Goal: Information Seeking & Learning: Learn about a topic

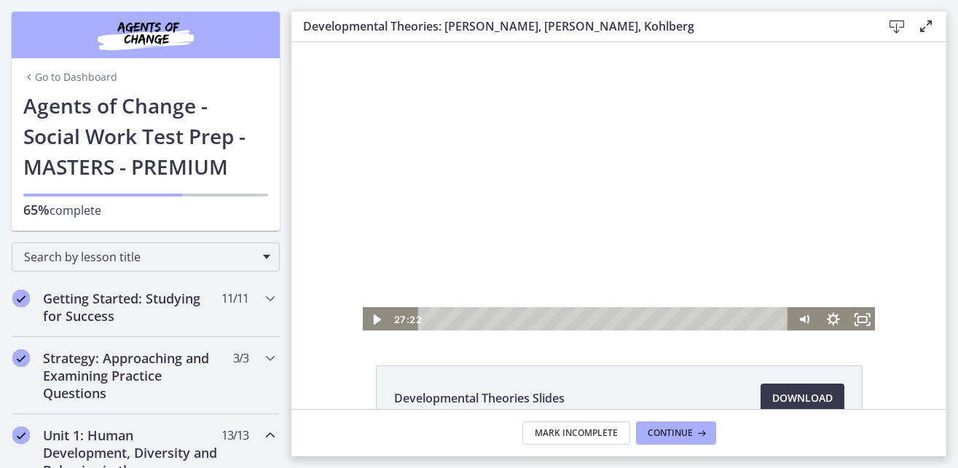
scroll to position [93, 0]
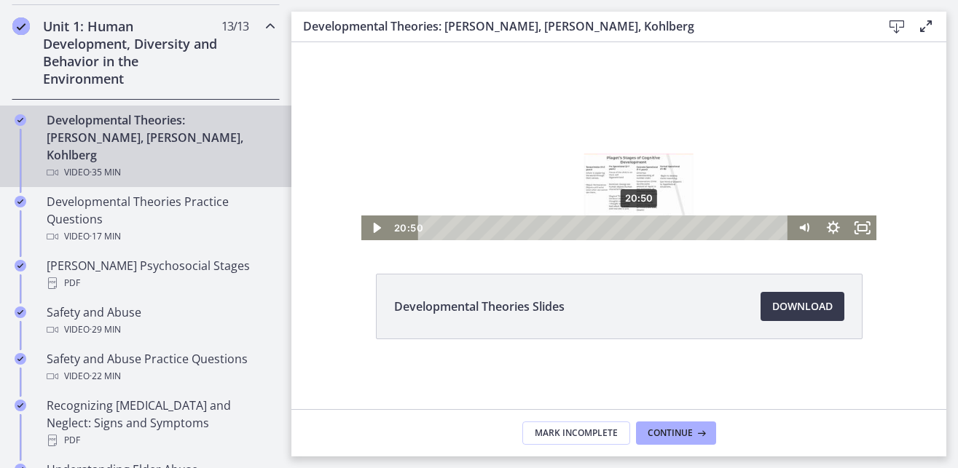
click at [634, 226] on div "20:50" at bounding box center [604, 228] width 353 height 25
click at [857, 225] on rect "Fullscreen" at bounding box center [862, 227] width 10 height 7
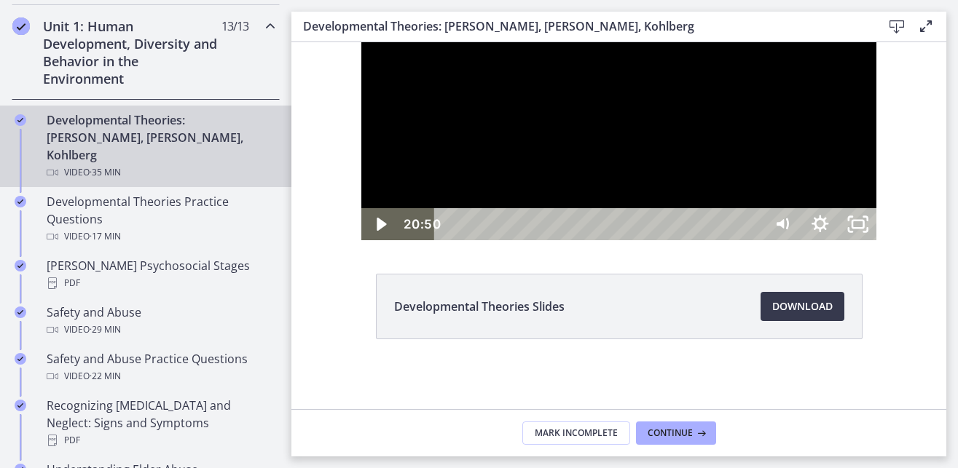
scroll to position [0, 0]
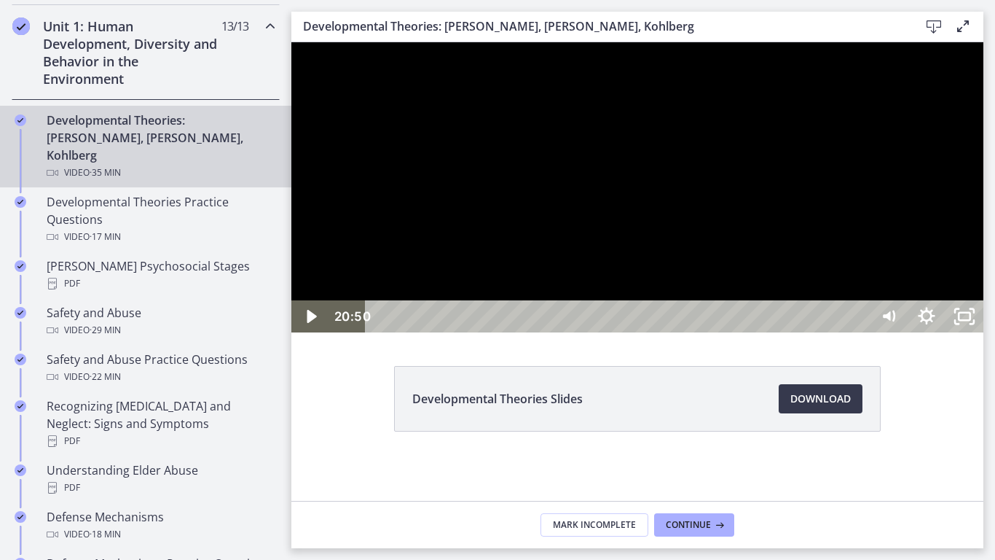
click at [842, 305] on div at bounding box center [637, 187] width 692 height 290
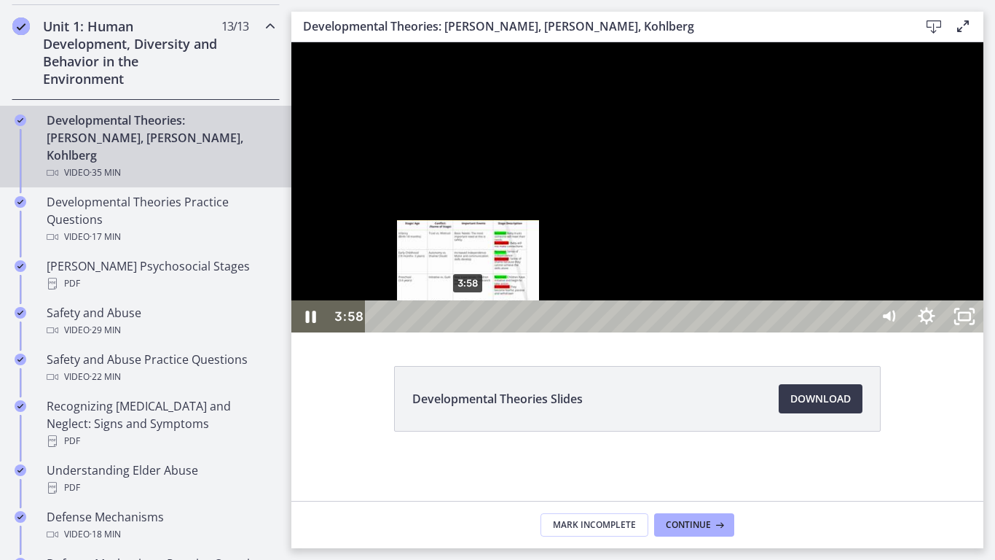
click at [469, 332] on div "3:58" at bounding box center [621, 316] width 482 height 32
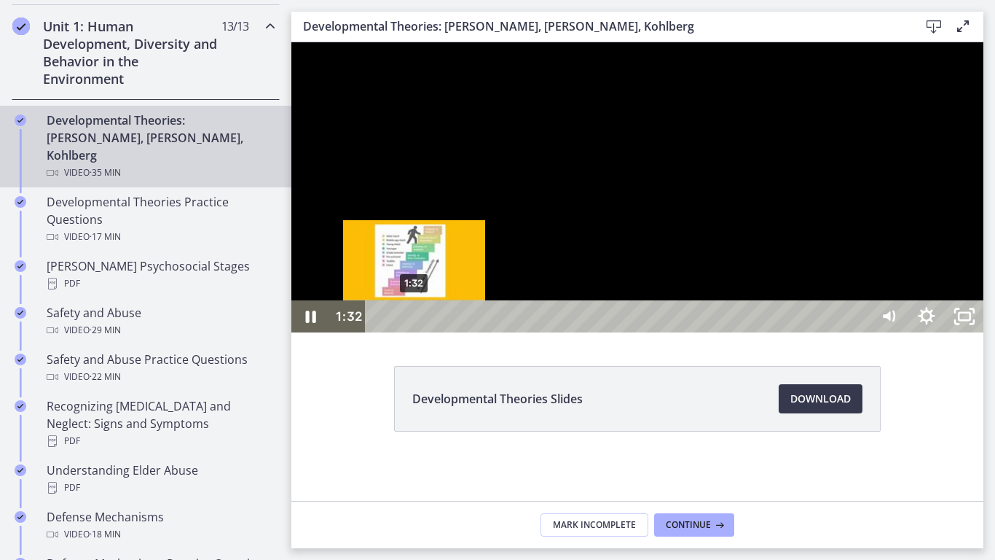
click at [415, 332] on div "1:32" at bounding box center [621, 316] width 482 height 32
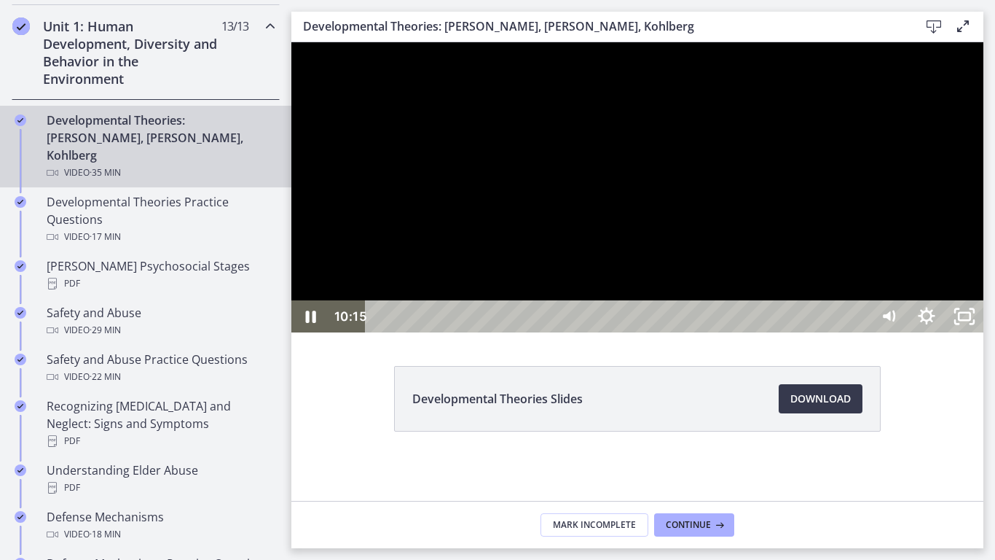
click at [748, 234] on div at bounding box center [637, 187] width 692 height 290
click at [291, 42] on button "Play Video: crt89dfaoh5c72tgt07g.mp4" at bounding box center [291, 42] width 1 height 1
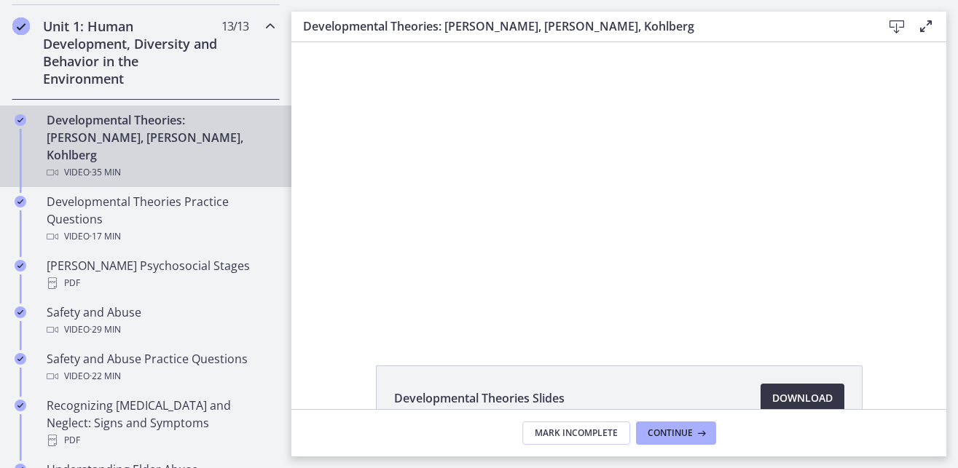
click at [801, 399] on span "Download Opens in a new window" at bounding box center [802, 398] width 60 height 17
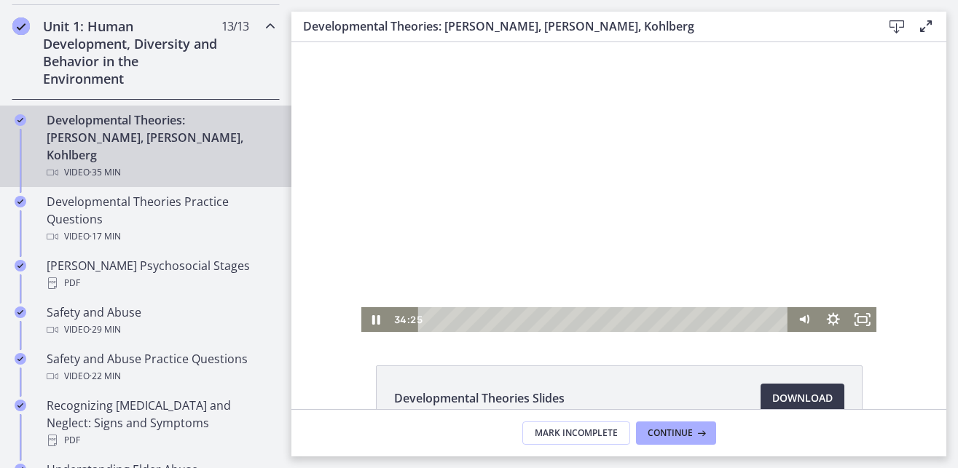
click at [587, 160] on div at bounding box center [619, 187] width 516 height 290
click at [574, 180] on div at bounding box center [619, 187] width 516 height 290
click at [691, 176] on div at bounding box center [619, 187] width 516 height 290
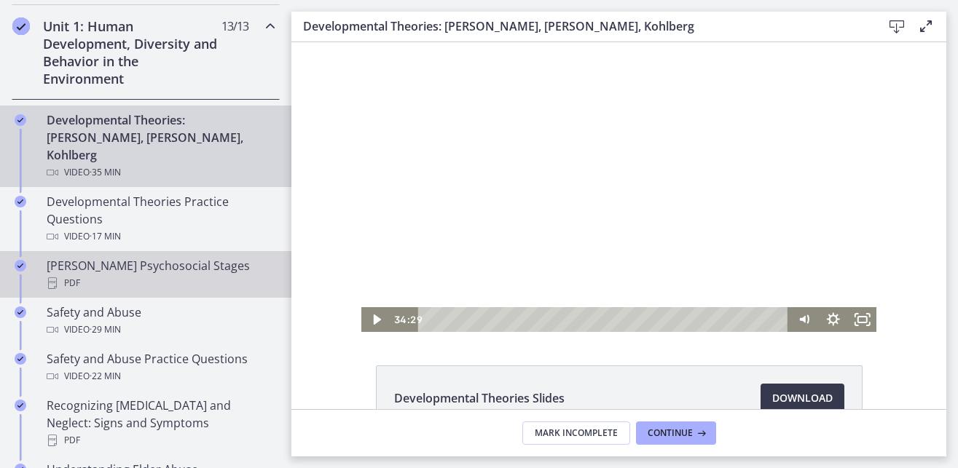
click at [103, 275] on div "PDF" at bounding box center [160, 283] width 227 height 17
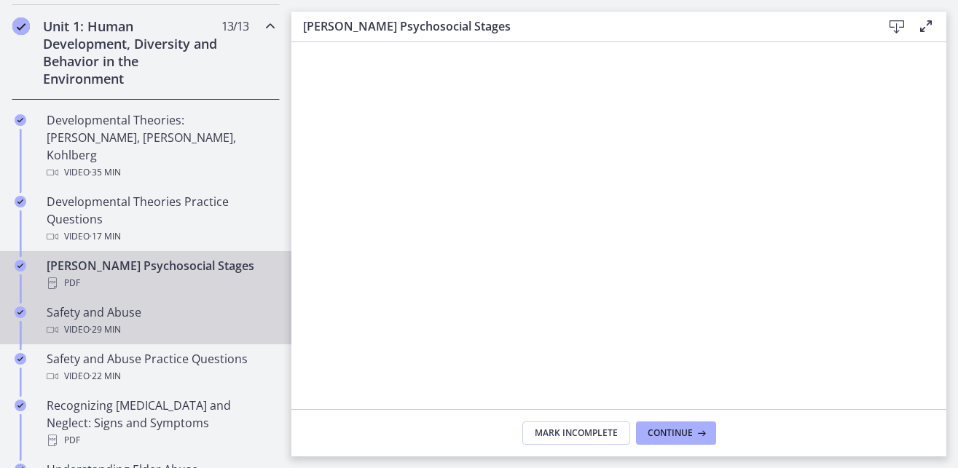
click at [82, 321] on div "Video · 29 min" at bounding box center [160, 329] width 227 height 17
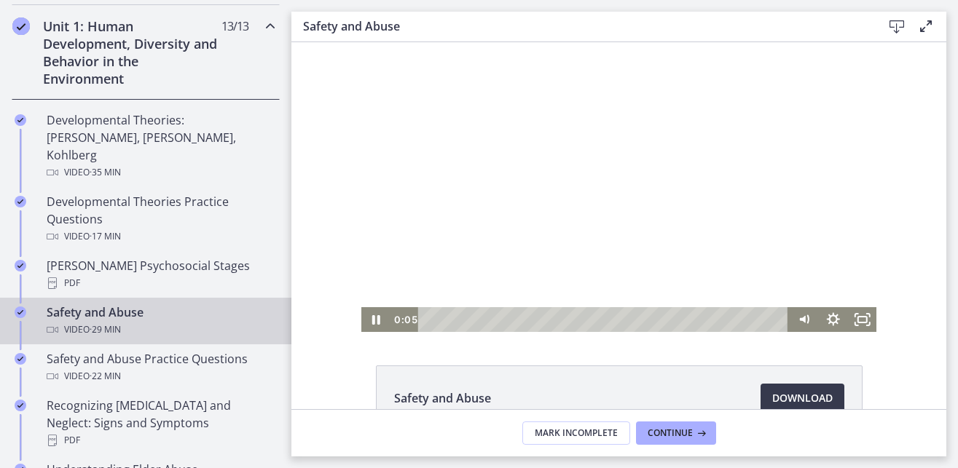
click at [588, 192] on div at bounding box center [619, 187] width 516 height 290
click at [600, 190] on div at bounding box center [619, 187] width 516 height 290
click at [621, 189] on div at bounding box center [619, 187] width 516 height 290
click at [586, 192] on div at bounding box center [619, 187] width 516 height 290
click at [860, 323] on rect "Fullscreen" at bounding box center [862, 319] width 10 height 7
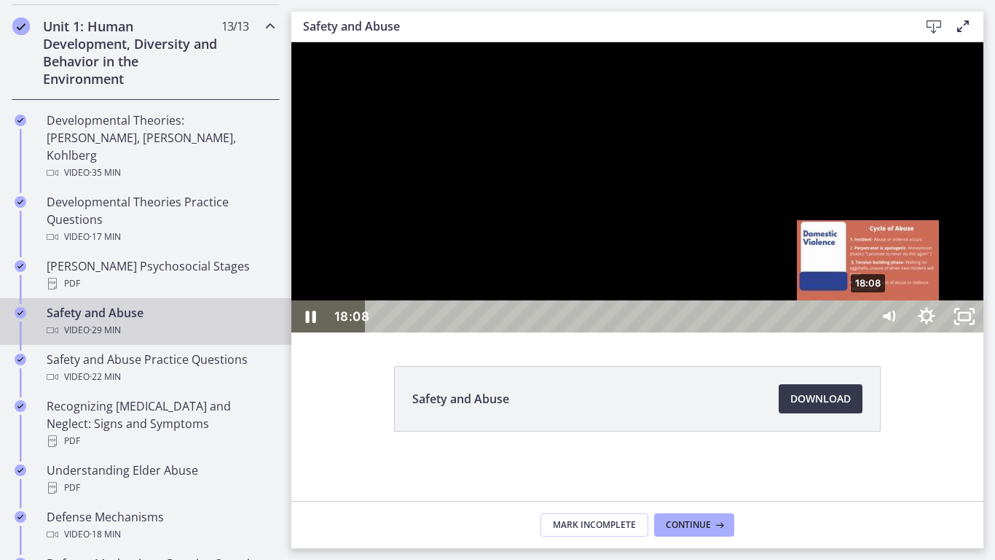
click at [861, 332] on div "18:08" at bounding box center [621, 316] width 482 height 32
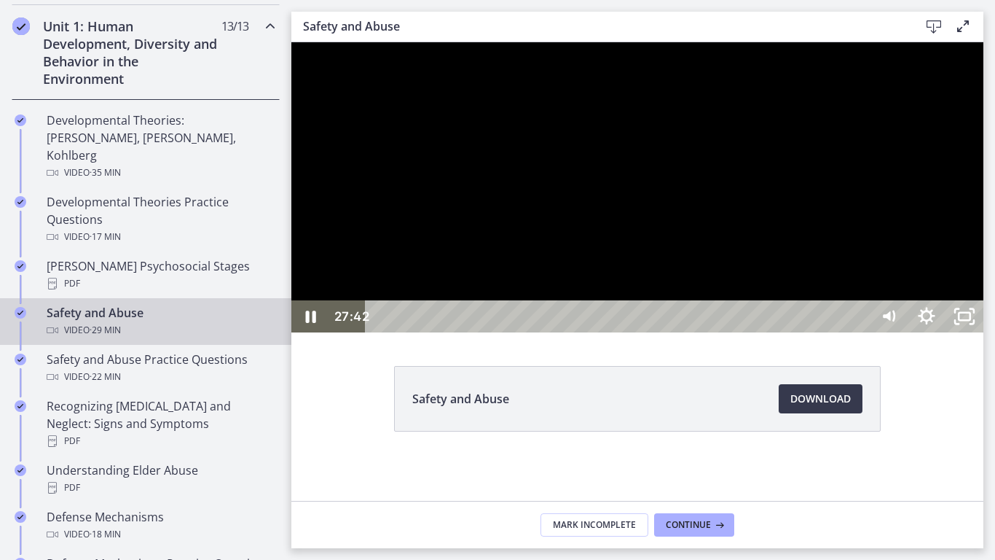
click at [767, 313] on div at bounding box center [637, 187] width 692 height 290
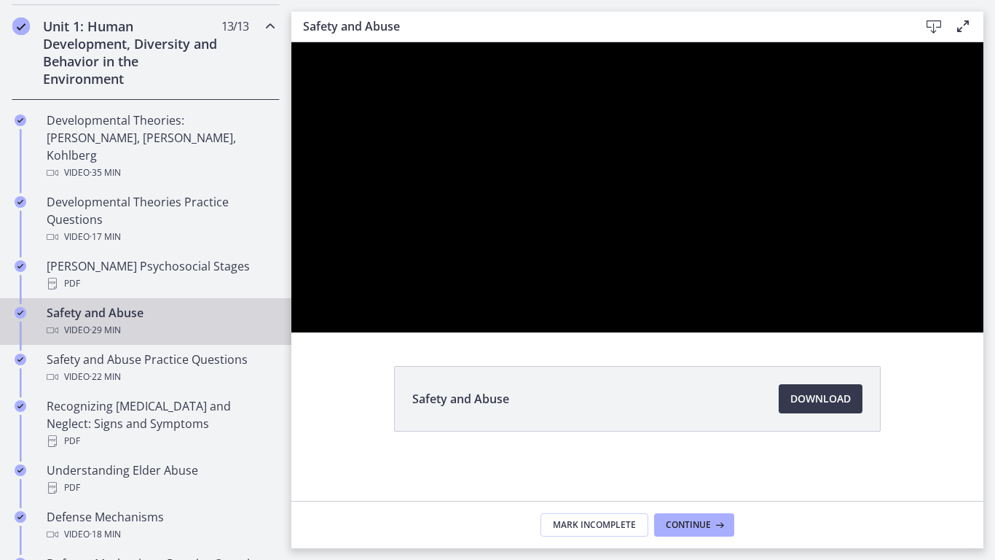
click at [291, 42] on button "Play Video: ctrt98fh120s72qirkmg.mp4" at bounding box center [291, 42] width 1 height 1
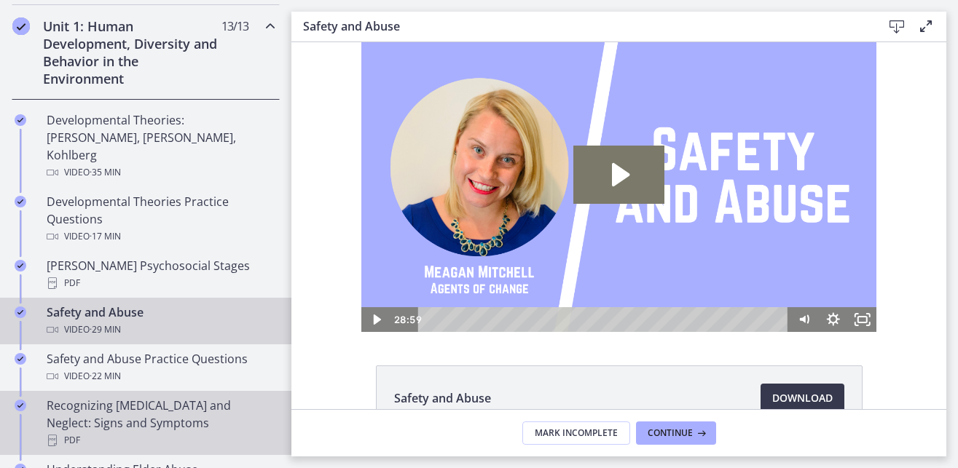
click at [96, 401] on div "Recognizing Child Abuse and Neglect: Signs and Symptoms PDF" at bounding box center [160, 423] width 227 height 52
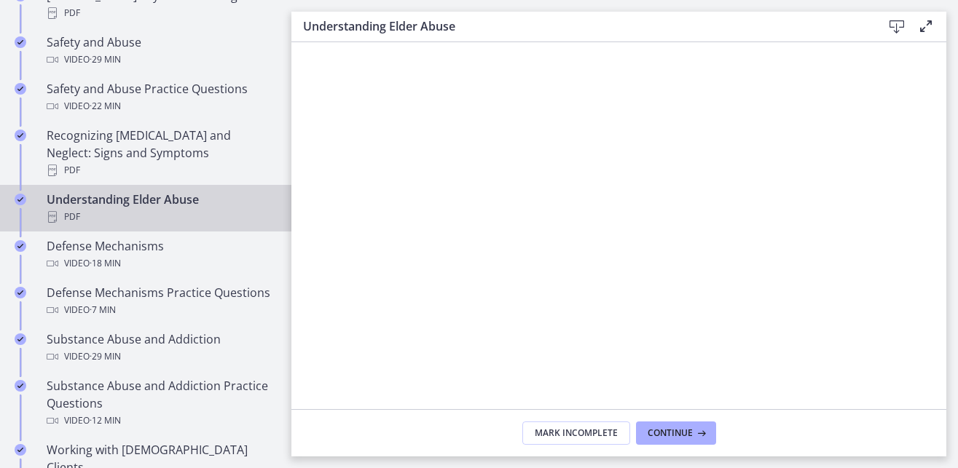
scroll to position [686, 0]
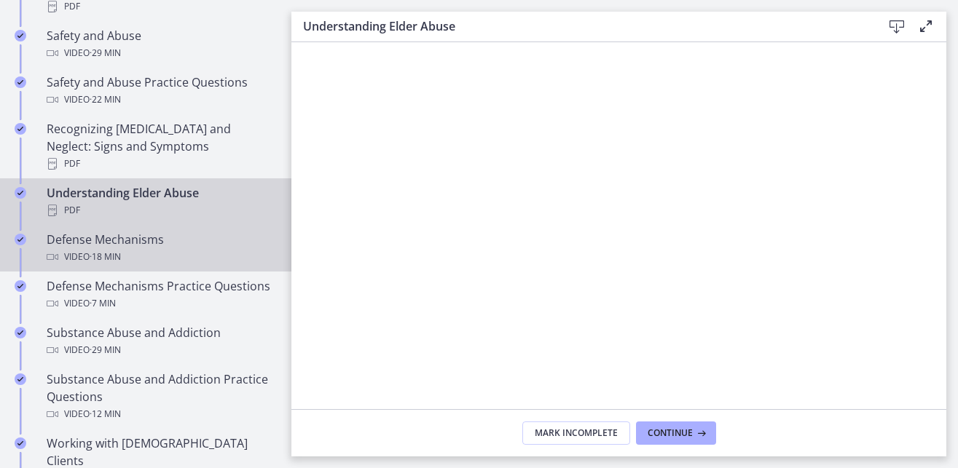
click at [101, 231] on div "Defense Mechanisms Video · 18 min" at bounding box center [160, 248] width 227 height 35
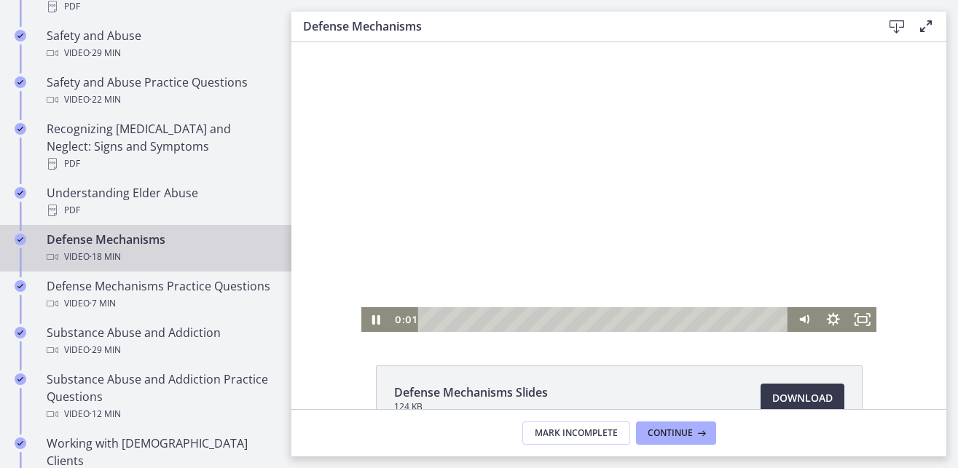
click at [614, 178] on div at bounding box center [619, 187] width 516 height 290
click at [863, 322] on icon "Fullscreen" at bounding box center [861, 320] width 35 height 30
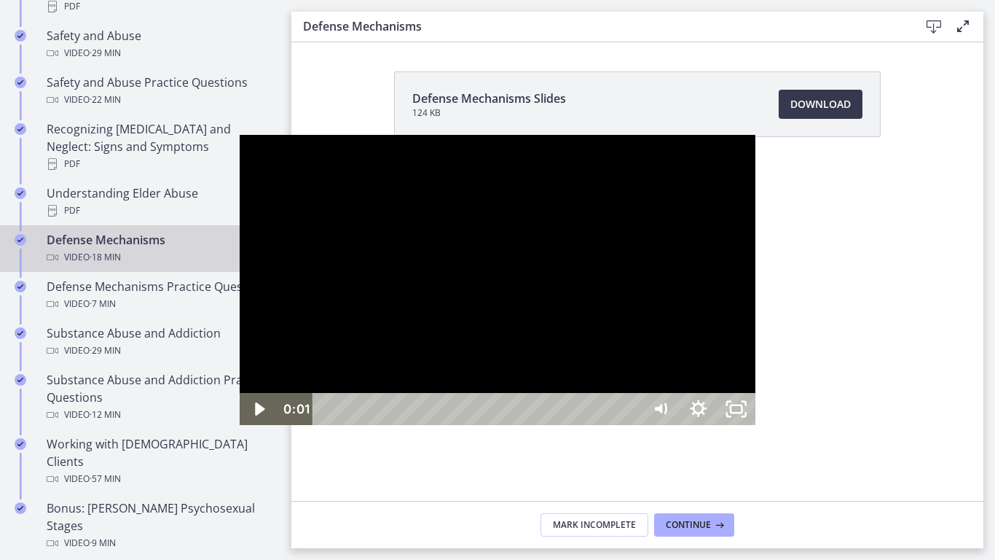
click at [509, 200] on div at bounding box center [498, 280] width 516 height 290
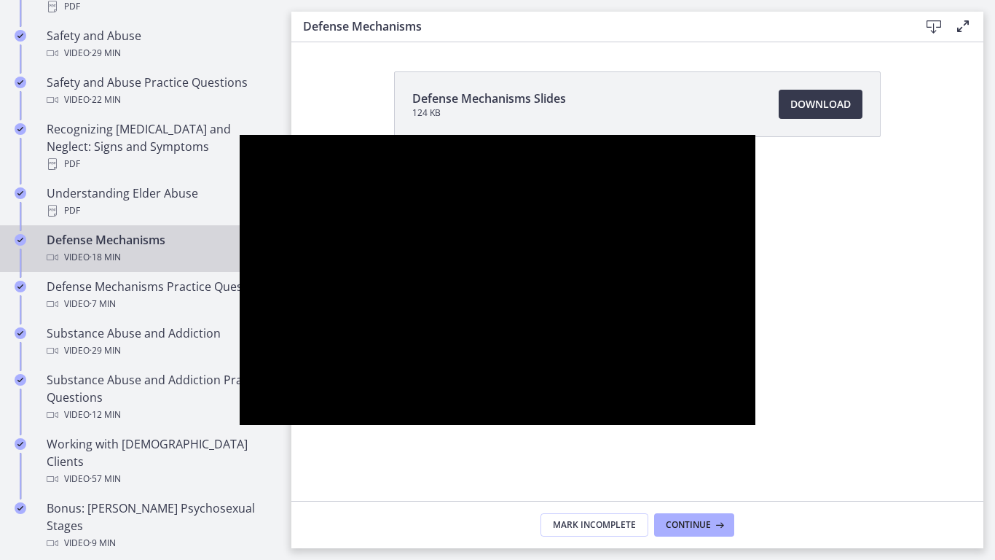
click at [509, 200] on div at bounding box center [498, 280] width 516 height 290
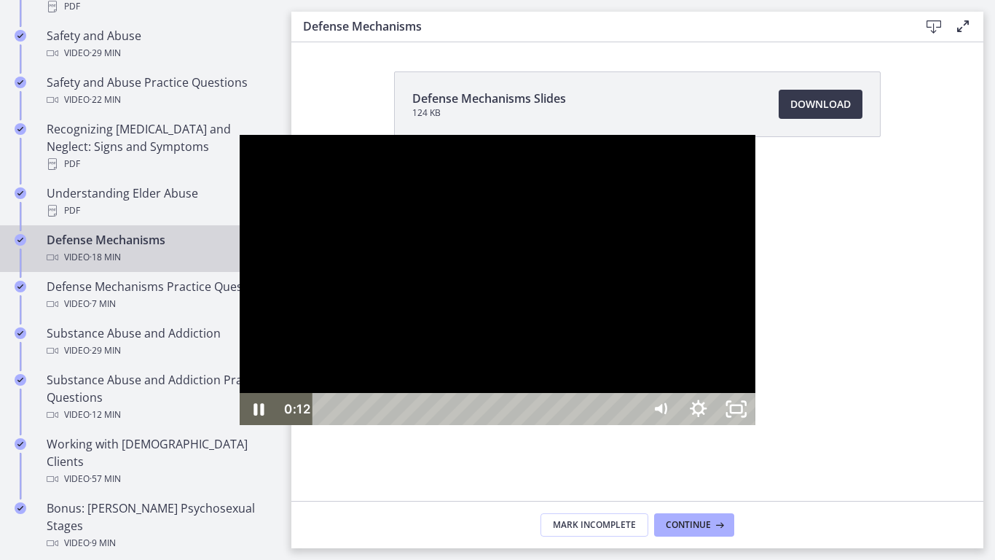
click at [509, 200] on div at bounding box center [498, 280] width 516 height 290
click at [240, 135] on button "Play Video: ctgmo8leb9sc72ose380.mp4" at bounding box center [240, 135] width 1 height 1
click at [240, 135] on button "Pause: ctgmo8leb9sc72ose380.mp4" at bounding box center [240, 135] width 1 height 1
click at [240, 135] on button "Play Video: ctgmo8leb9sc72ose380.mp4" at bounding box center [240, 135] width 1 height 1
click at [240, 135] on button "Pause: ctgmo8leb9sc72ose380.mp4" at bounding box center [240, 135] width 1 height 1
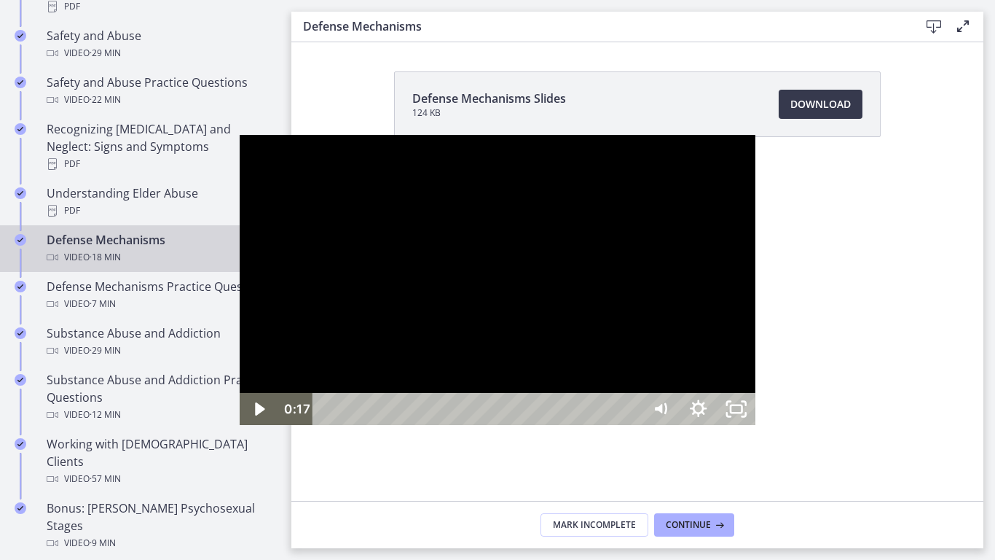
click at [427, 270] on div at bounding box center [498, 280] width 516 height 290
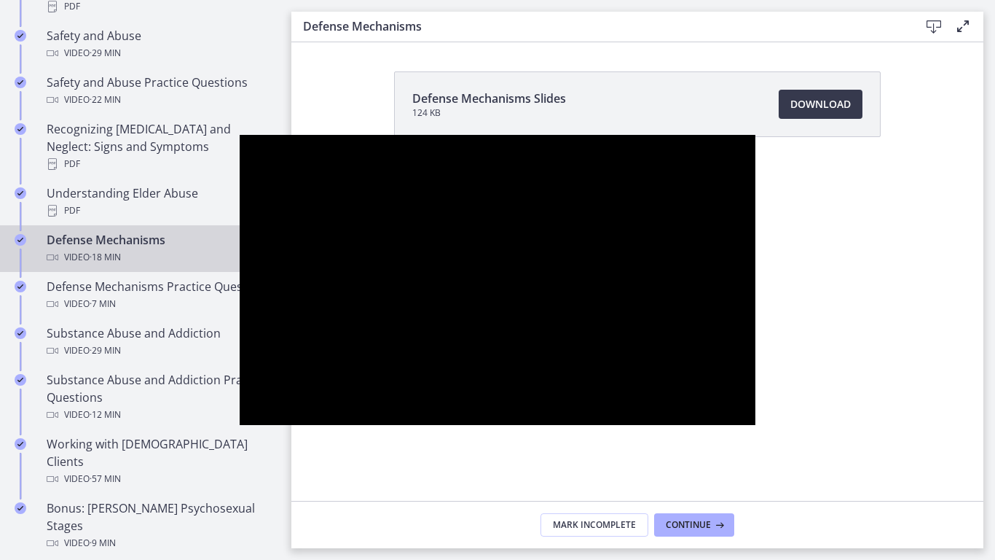
click at [427, 270] on div at bounding box center [498, 280] width 516 height 290
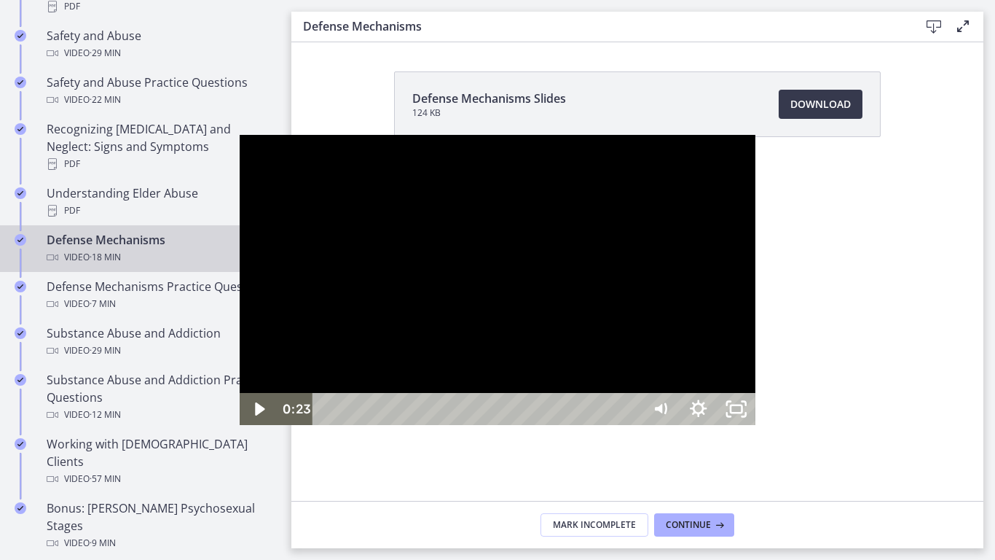
click at [427, 270] on div at bounding box center [498, 280] width 516 height 290
click at [464, 272] on div at bounding box center [498, 280] width 516 height 290
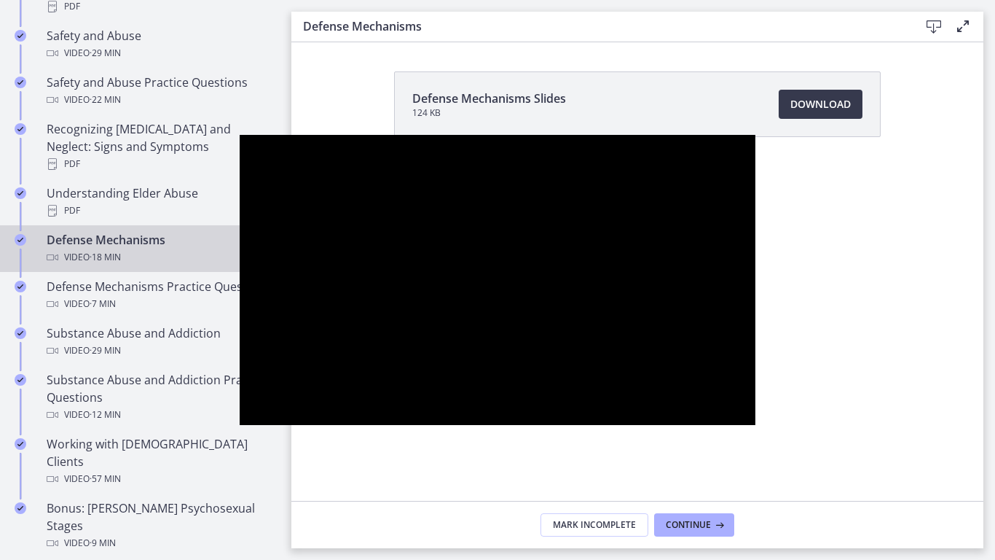
click at [464, 272] on div at bounding box center [498, 280] width 516 height 290
click at [240, 135] on button "Pause: ctgmo8leb9sc72ose380.mp4" at bounding box center [240, 135] width 1 height 1
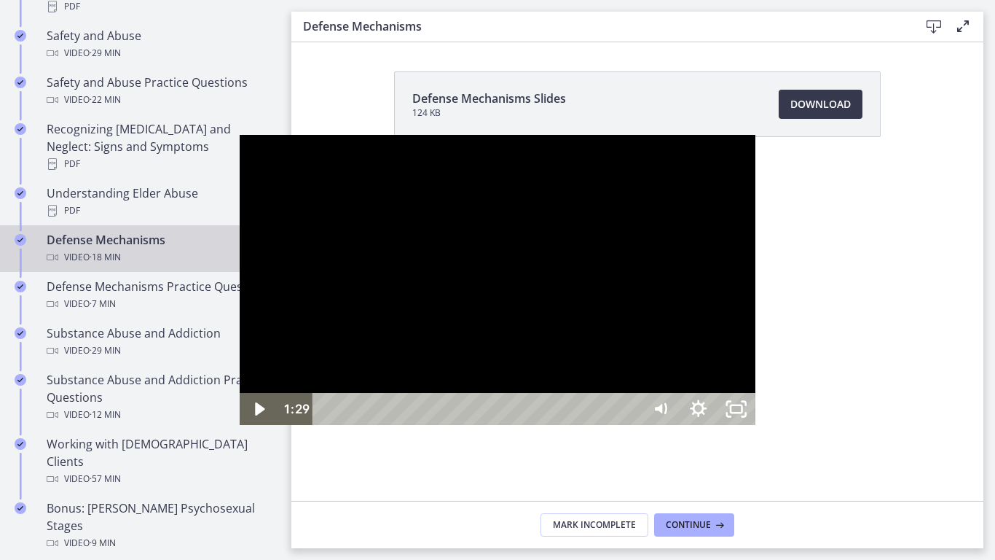
click at [445, 226] on div at bounding box center [498, 280] width 516 height 290
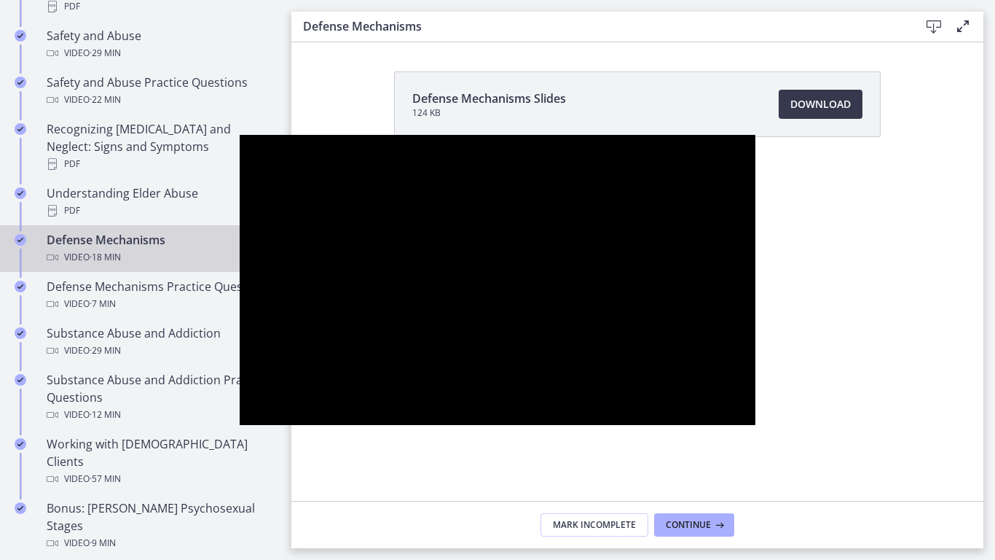
click at [445, 226] on div at bounding box center [498, 280] width 516 height 290
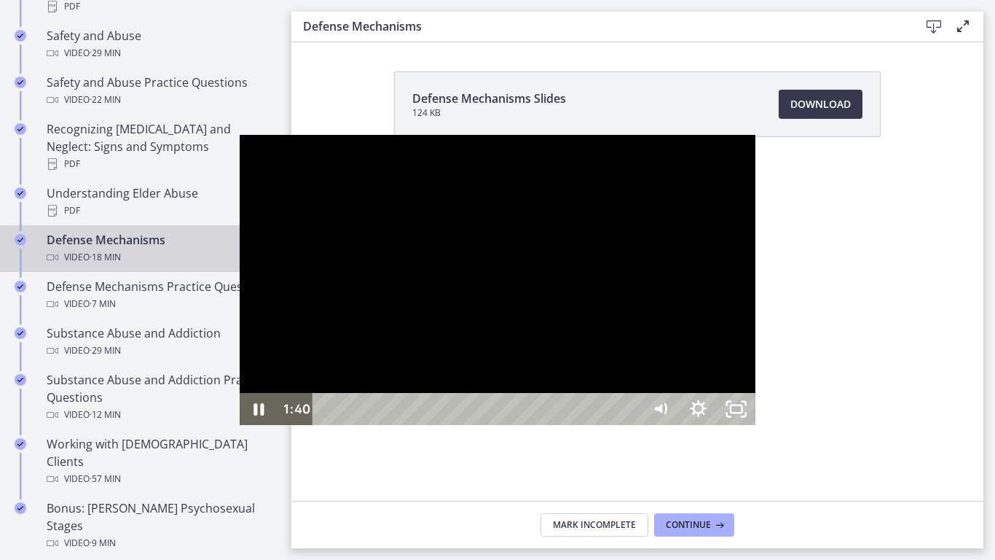
click at [445, 226] on div at bounding box center [498, 280] width 516 height 290
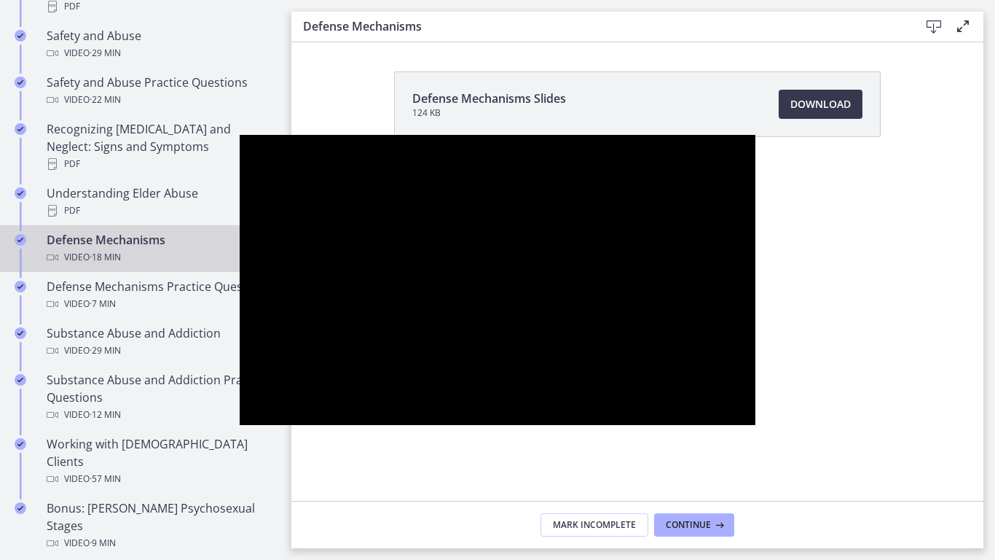
click at [445, 226] on div at bounding box center [498, 280] width 516 height 290
click at [299, 357] on div at bounding box center [498, 280] width 516 height 290
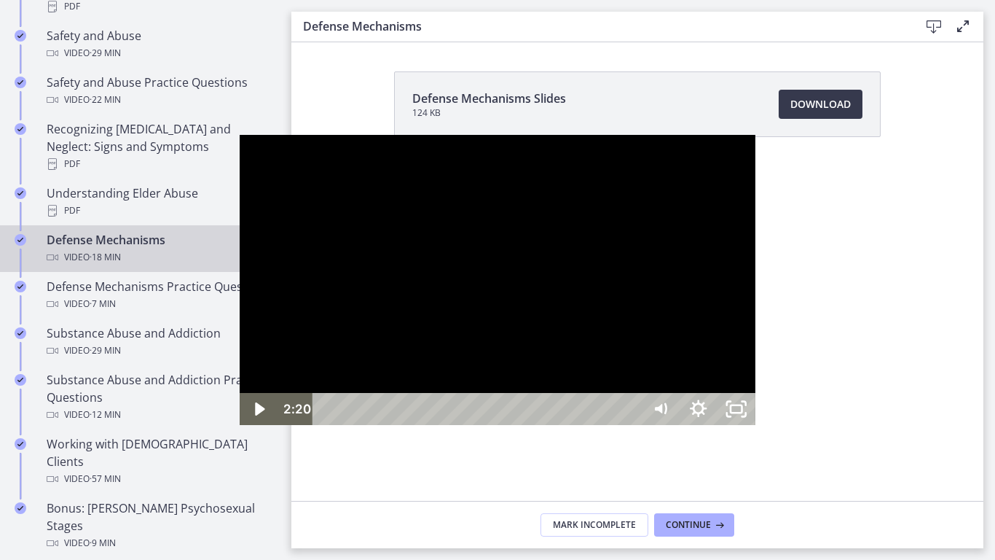
click at [531, 249] on div at bounding box center [498, 280] width 516 height 290
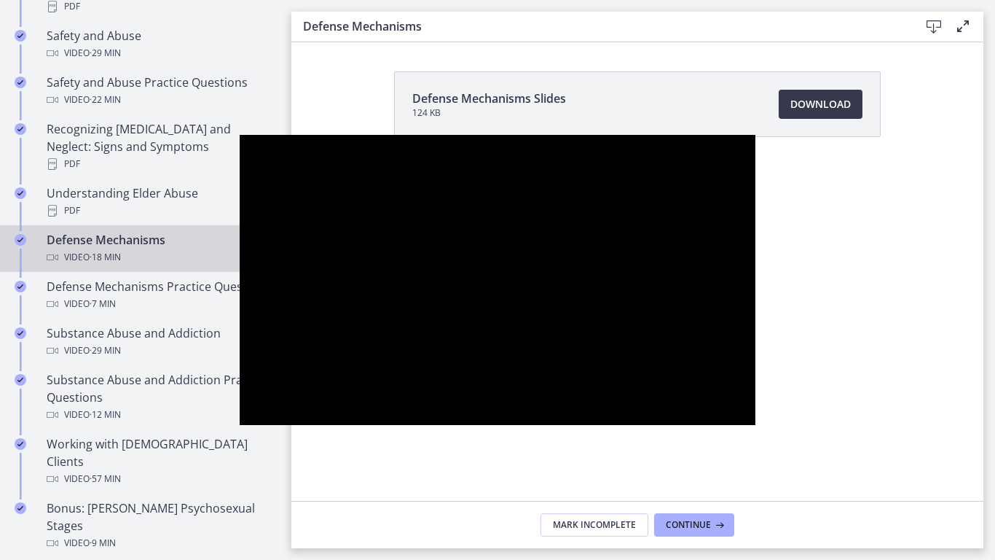
click at [240, 135] on button "Pause: ctgmo8leb9sc72ose380.mp4" at bounding box center [240, 135] width 1 height 1
click at [240, 135] on button "Play Video: ctgmo8leb9sc72ose380.mp4" at bounding box center [240, 135] width 1 height 1
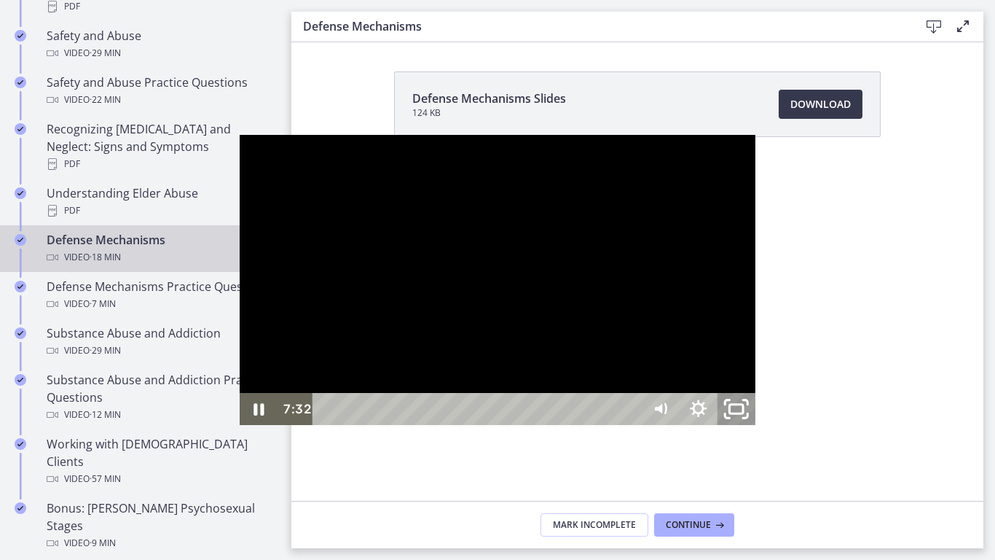
click at [759, 428] on icon "Unfullscreen" at bounding box center [736, 409] width 45 height 39
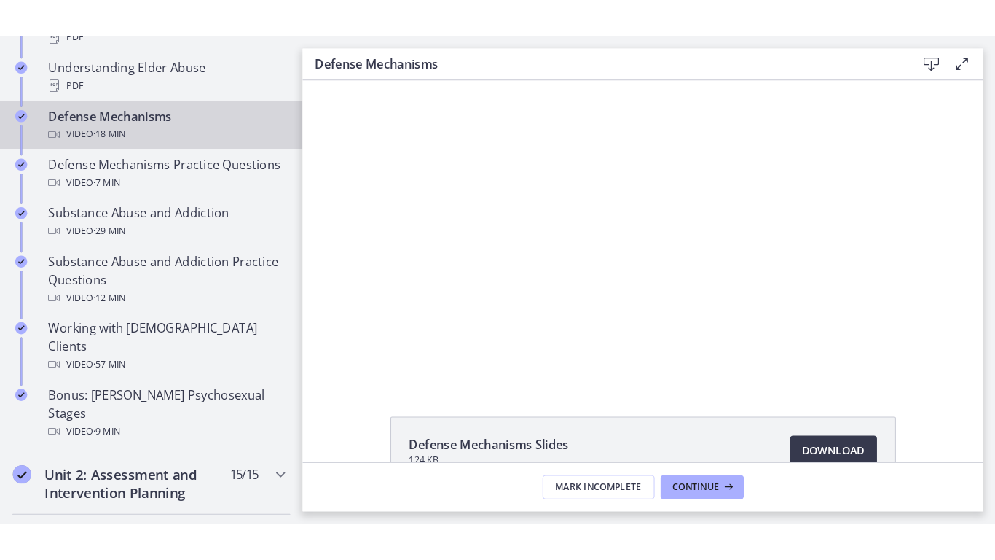
scroll to position [840, 0]
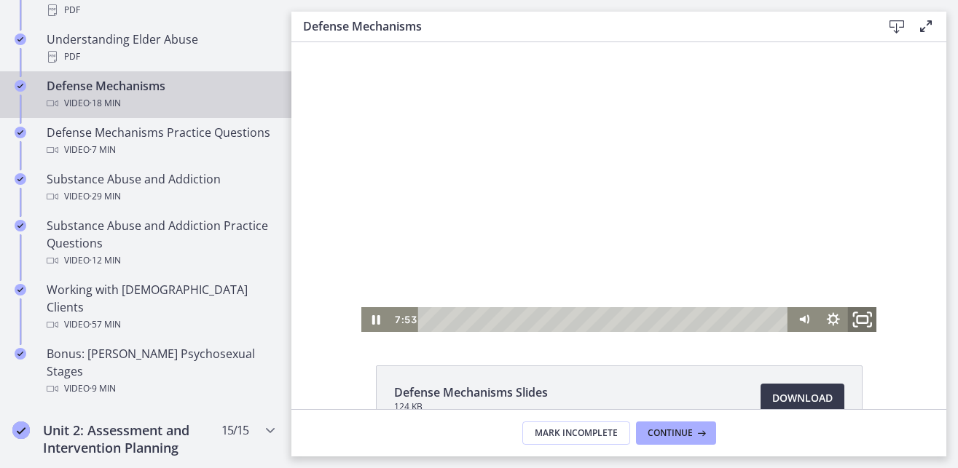
click at [857, 318] on rect "Fullscreen" at bounding box center [862, 319] width 10 height 7
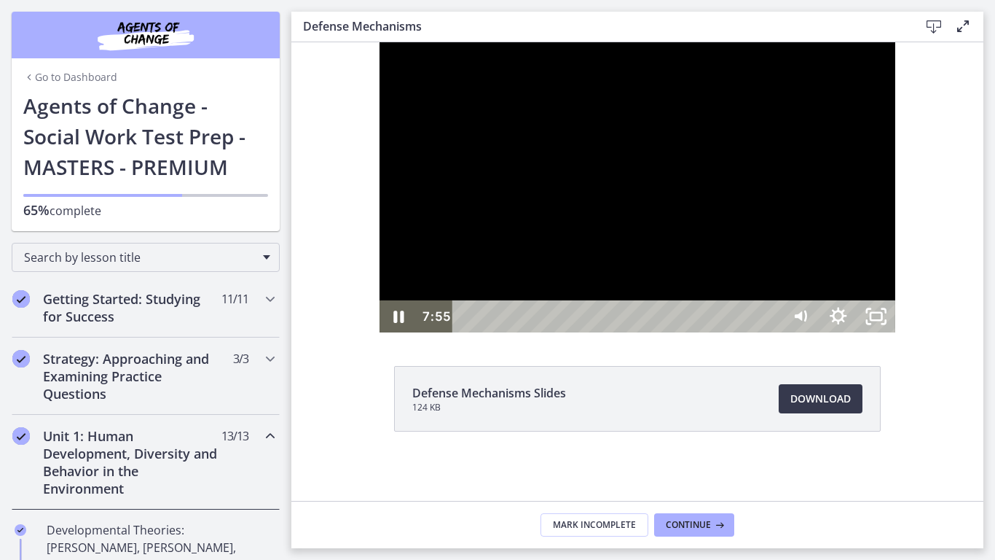
scroll to position [840, 0]
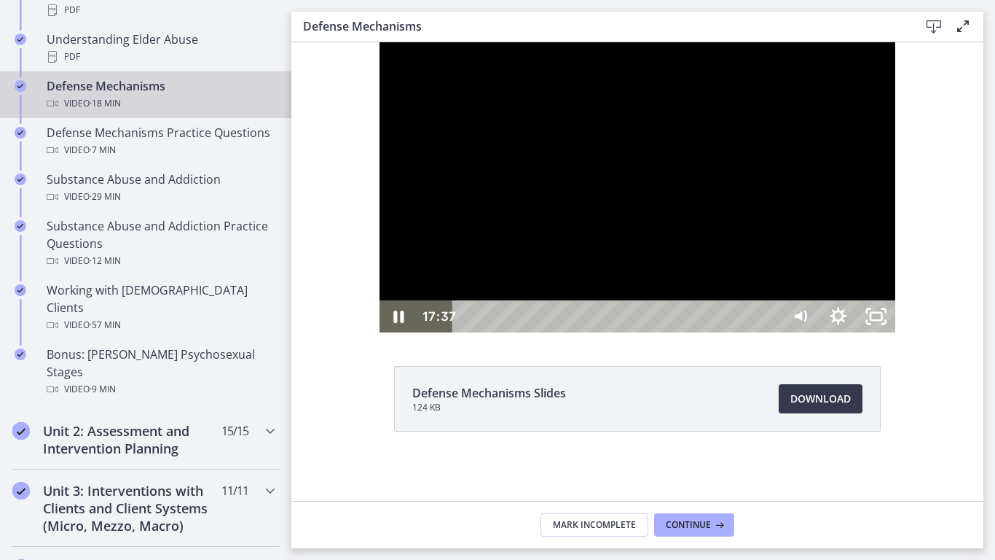
click at [772, 332] on div "16:40" at bounding box center [618, 316] width 305 height 32
click at [883, 321] on rect "Unfullscreen" at bounding box center [876, 316] width 14 height 9
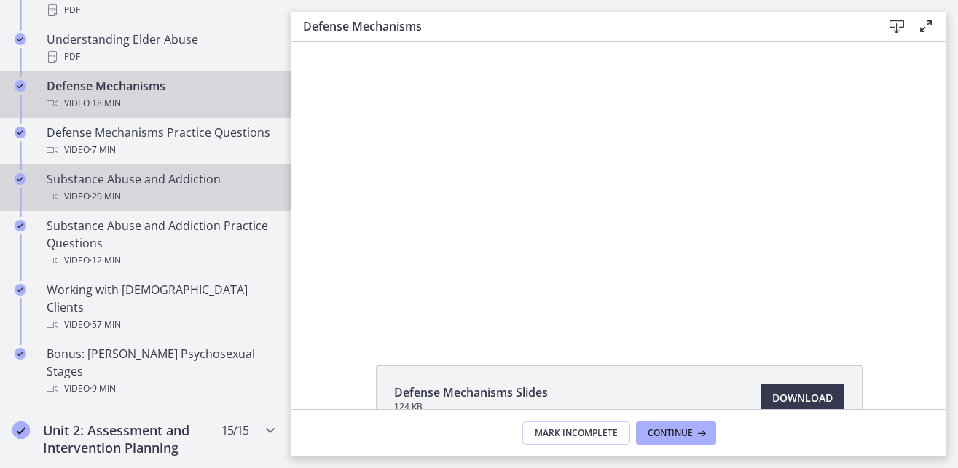
click at [98, 196] on span "· 29 min" at bounding box center [105, 196] width 31 height 17
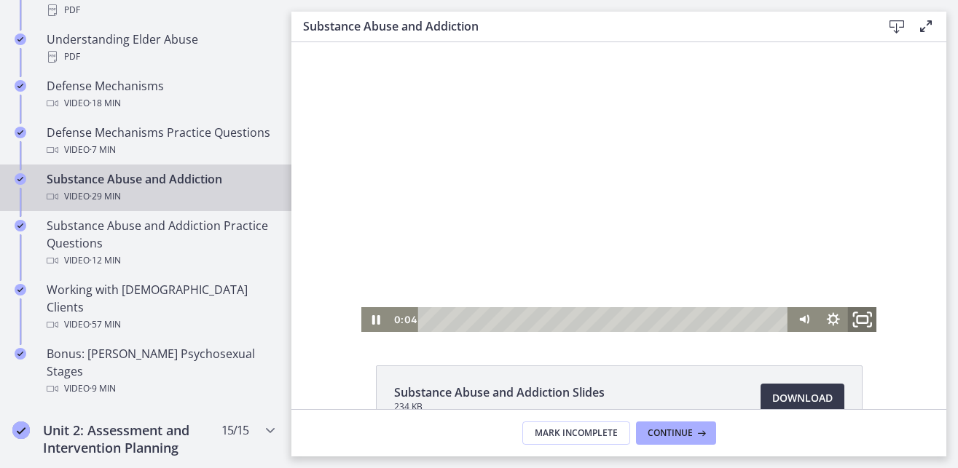
click at [850, 316] on icon "Fullscreen" at bounding box center [861, 320] width 35 height 30
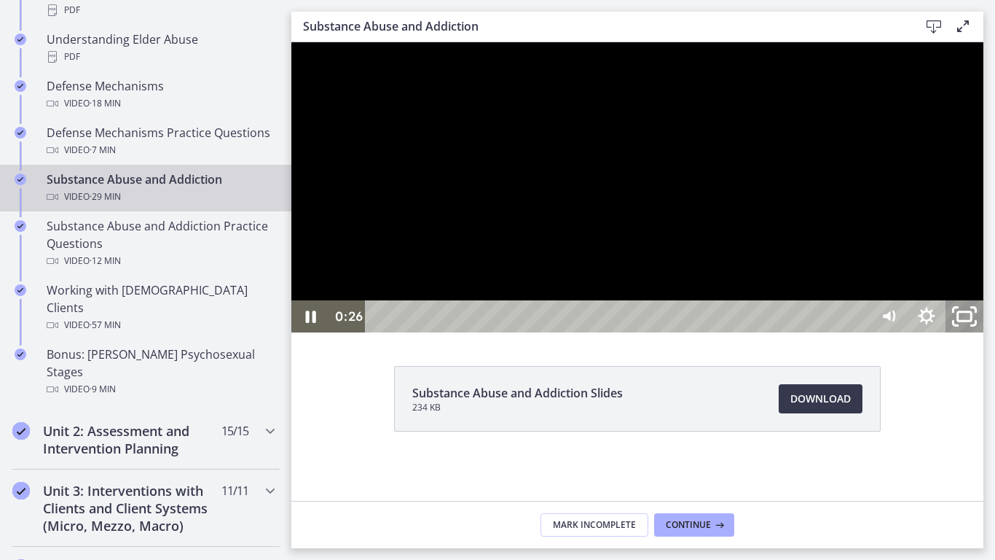
click at [987, 336] on icon "Unfullscreen" at bounding box center [964, 316] width 45 height 39
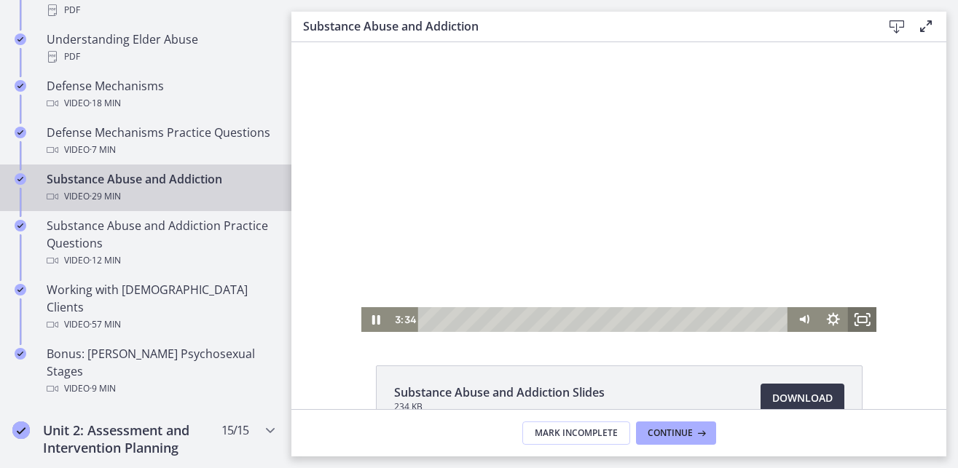
click at [855, 319] on icon "Fullscreen" at bounding box center [861, 319] width 29 height 25
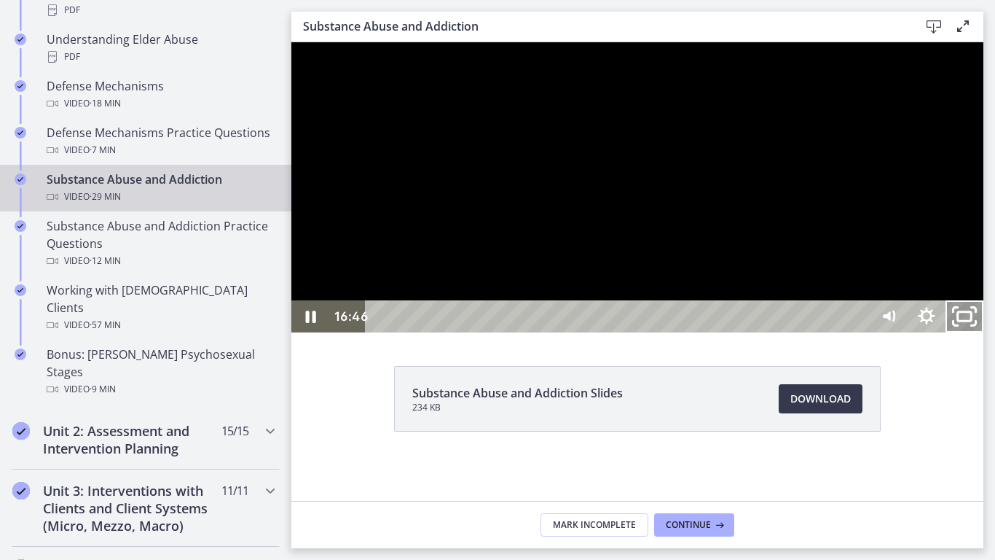
click at [987, 336] on icon "Unfullscreen" at bounding box center [964, 316] width 45 height 39
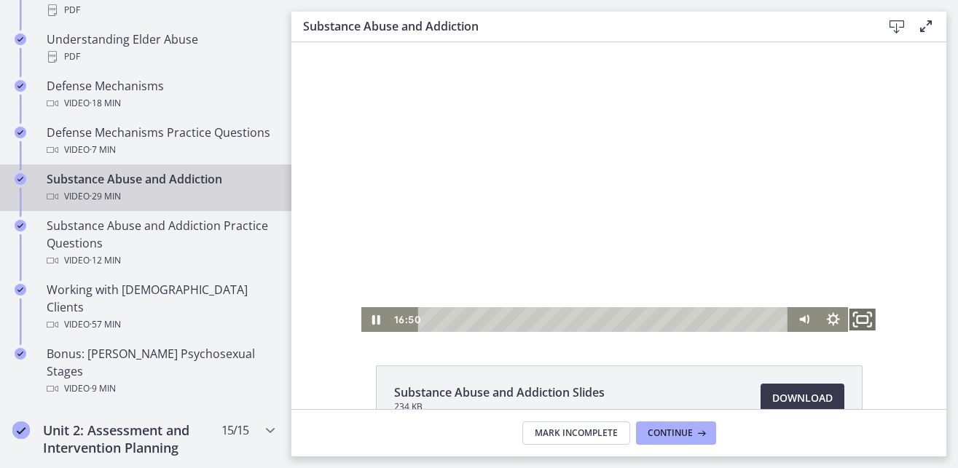
click at [855, 321] on icon "Fullscreen" at bounding box center [861, 320] width 35 height 30
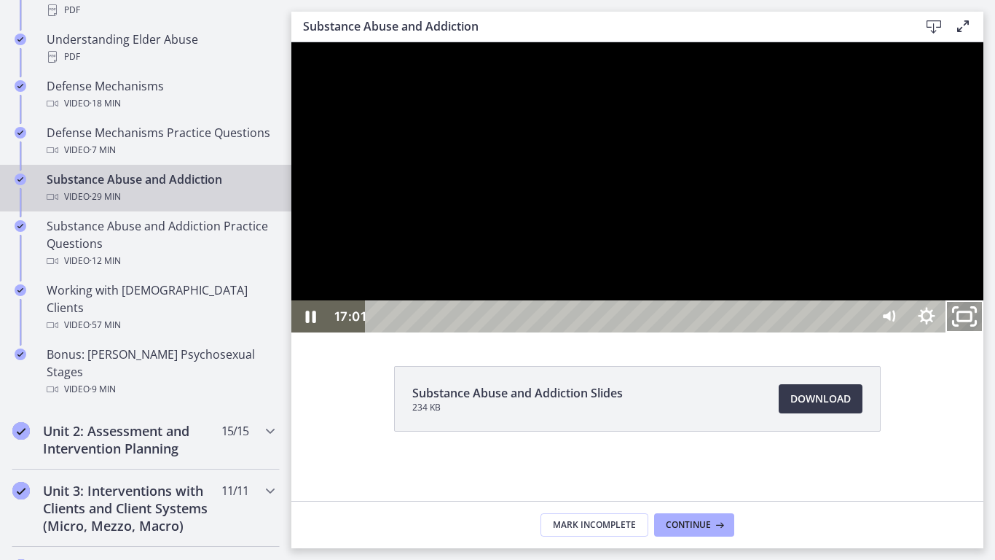
click at [987, 336] on icon "Unfullscreen" at bounding box center [964, 316] width 45 height 39
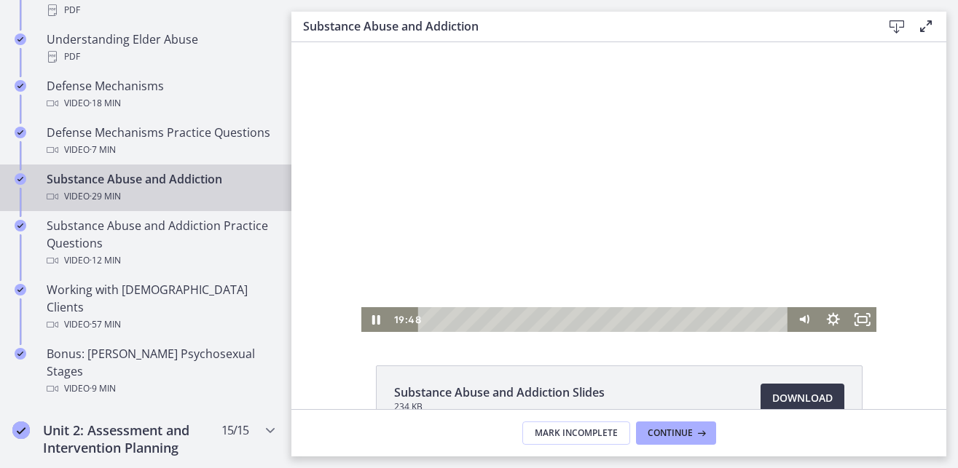
click at [718, 356] on div "Substance Abuse and Addiction Slides 234 KB Download Opens in a new window" at bounding box center [618, 225] width 655 height 367
click at [855, 316] on icon "Fullscreen" at bounding box center [861, 320] width 35 height 30
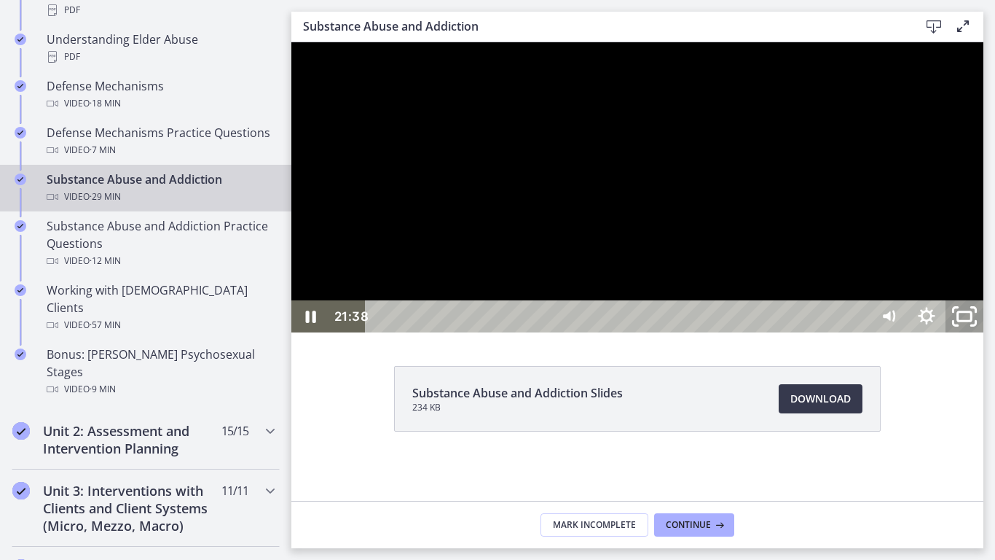
click at [987, 336] on icon "Unfullscreen" at bounding box center [964, 316] width 45 height 39
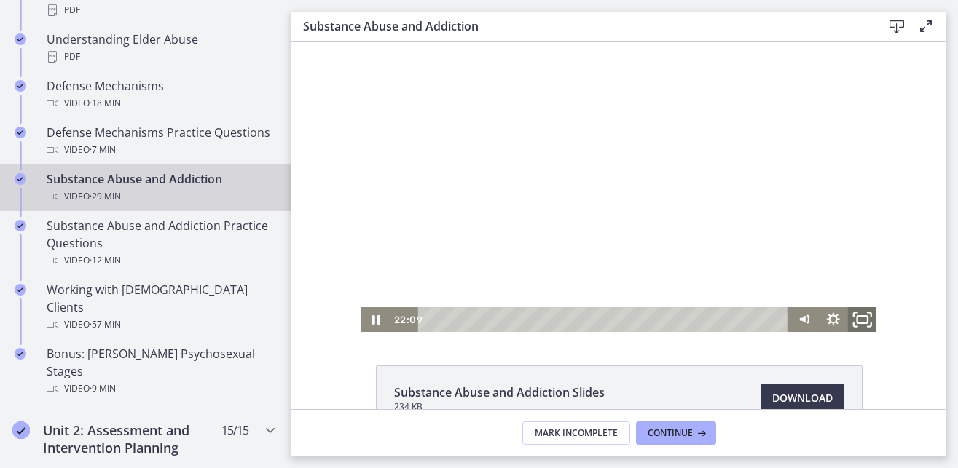
click at [857, 328] on icon "Fullscreen" at bounding box center [861, 320] width 35 height 30
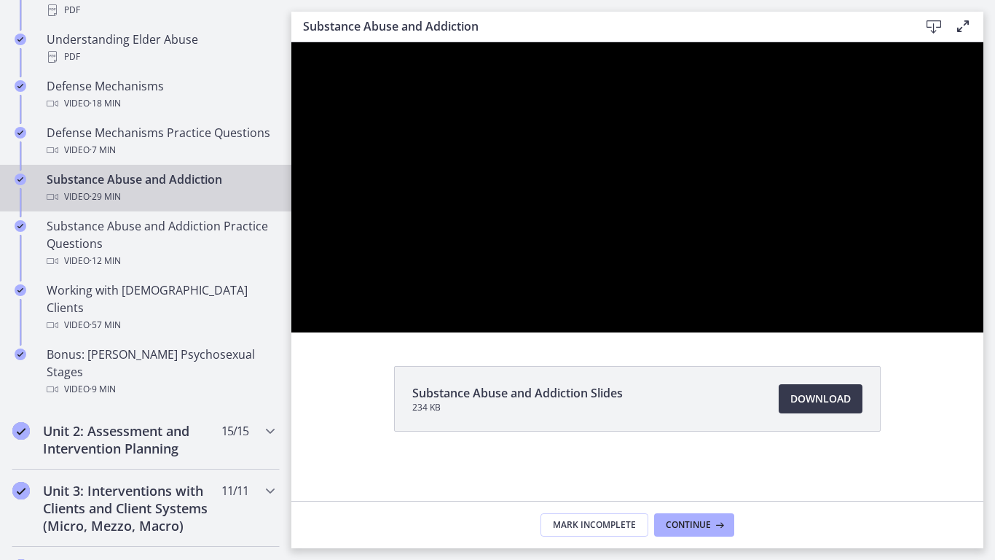
click at [984, 234] on div at bounding box center [637, 187] width 692 height 290
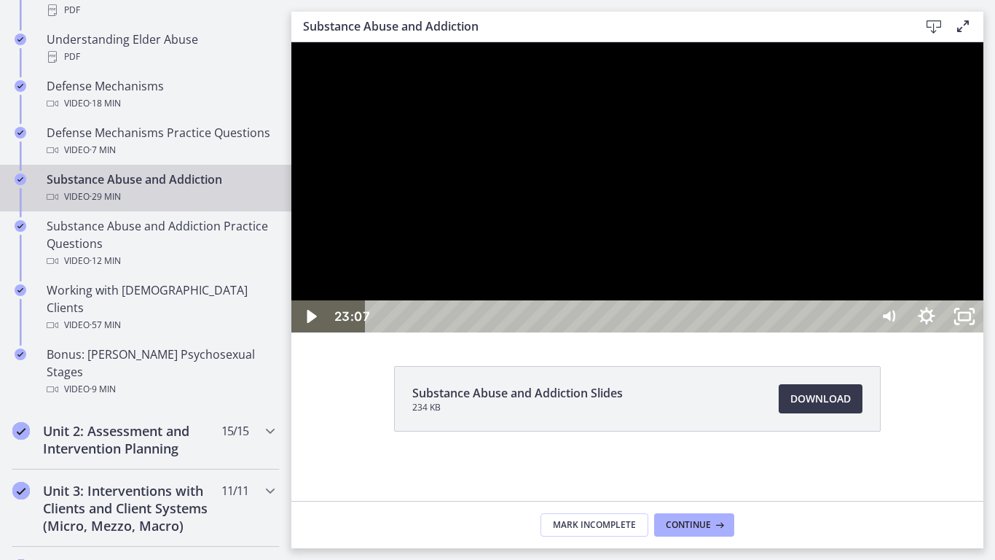
click at [833, 270] on div at bounding box center [637, 187] width 692 height 290
click at [987, 336] on icon "Unfullscreen" at bounding box center [964, 316] width 45 height 39
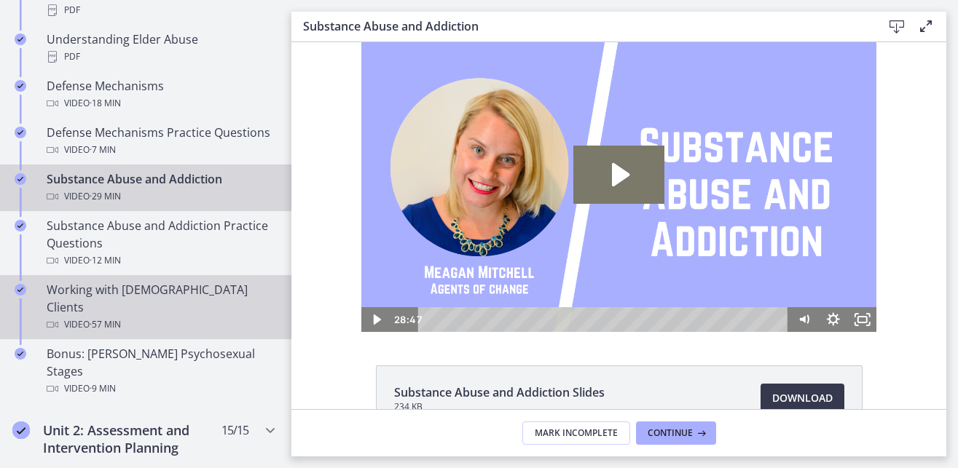
click at [60, 316] on div "Video · 57 min" at bounding box center [160, 324] width 227 height 17
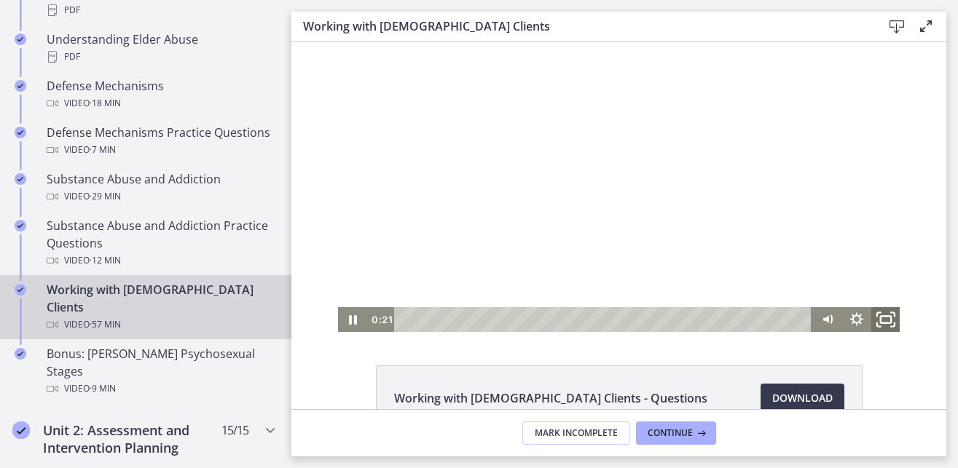
click at [878, 320] on icon "Fullscreen" at bounding box center [885, 320] width 35 height 30
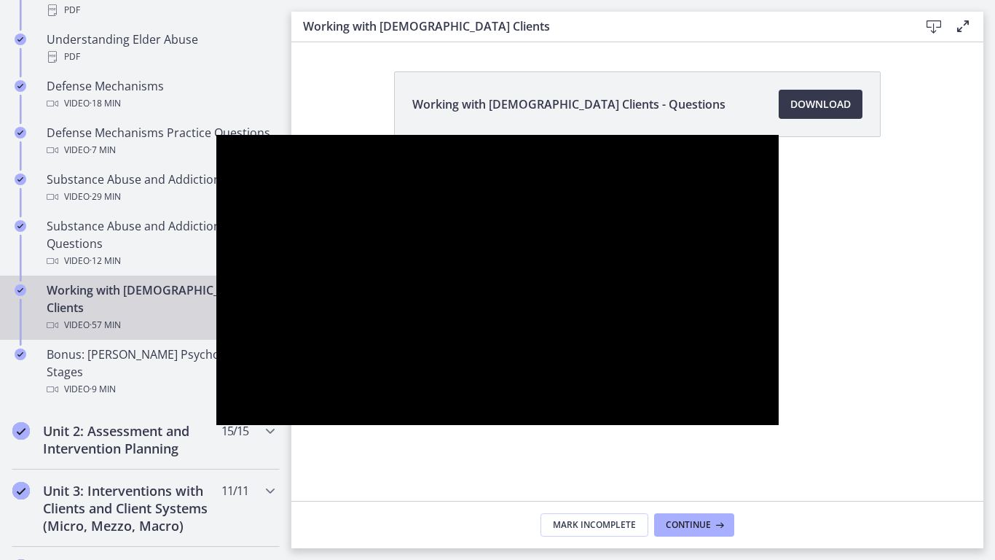
click at [741, 393] on button "Unfullscreen" at bounding box center [760, 409] width 38 height 32
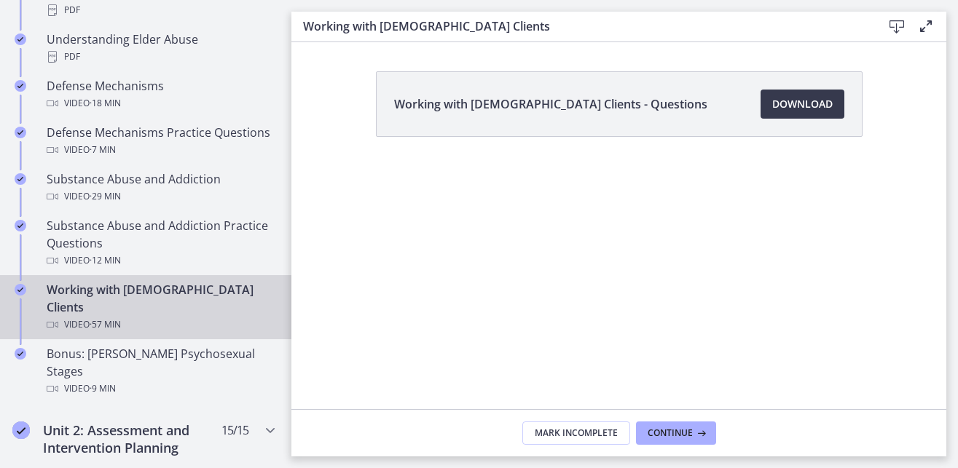
click at [731, 355] on button "Fullscreen" at bounding box center [745, 367] width 29 height 25
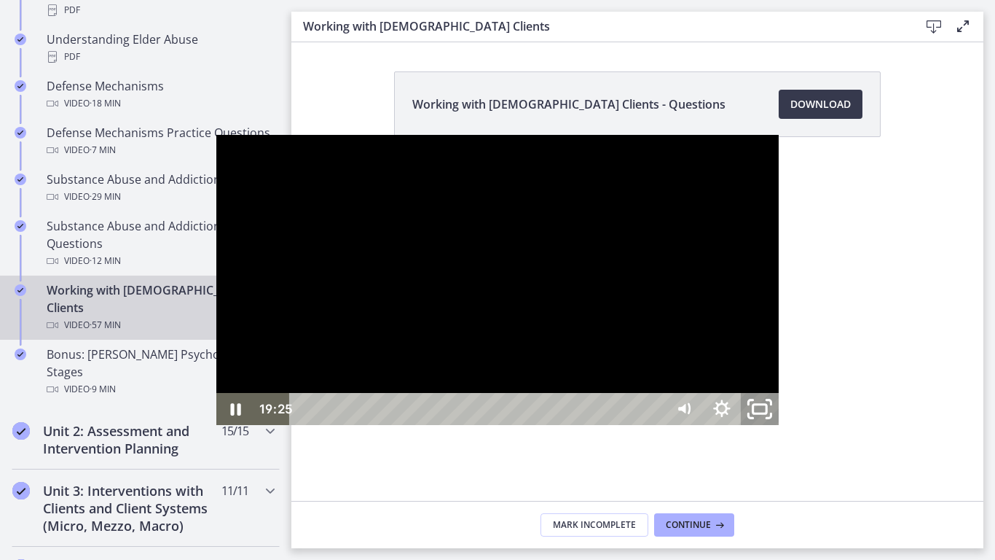
click at [767, 413] on rect "Unfullscreen" at bounding box center [760, 408] width 14 height 9
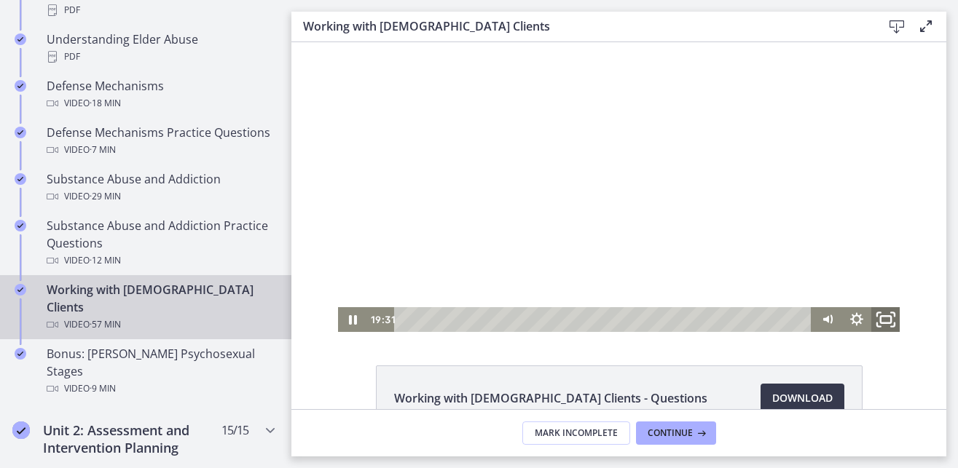
click at [882, 320] on icon "Fullscreen" at bounding box center [885, 320] width 35 height 30
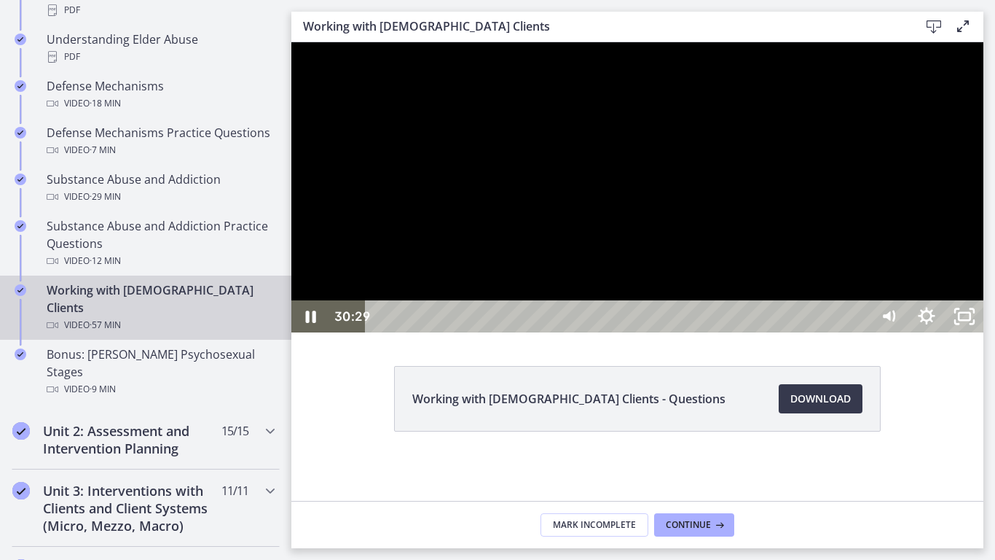
click at [702, 332] on div at bounding box center [637, 187] width 692 height 290
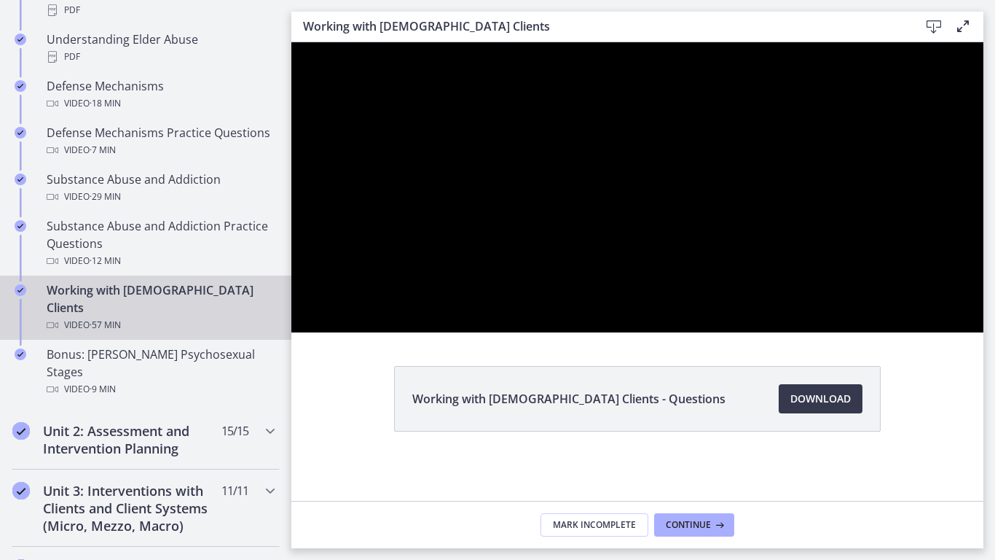
click at [702, 332] on div at bounding box center [637, 187] width 692 height 290
click at [291, 42] on button "Pause: cmhf48khnk6s72tglic0.mp4" at bounding box center [291, 42] width 1 height 1
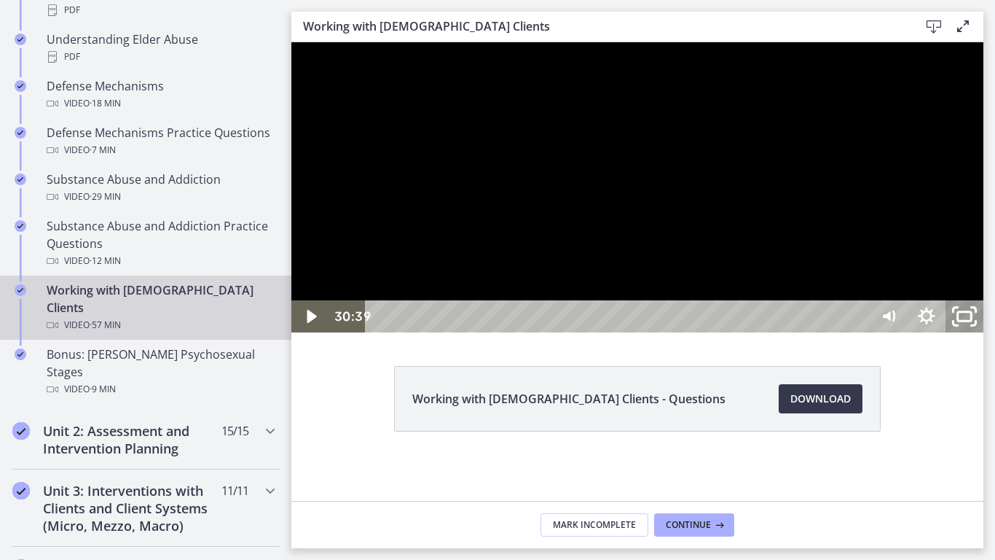
click at [987, 336] on icon "Unfullscreen" at bounding box center [964, 316] width 45 height 39
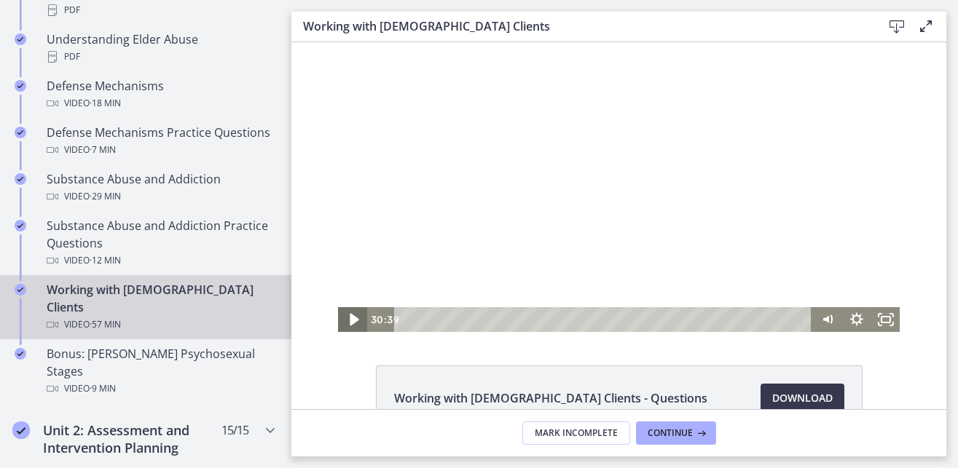
click at [346, 315] on icon "Play Video" at bounding box center [353, 320] width 35 height 30
click at [885, 327] on icon "Fullscreen" at bounding box center [885, 320] width 35 height 30
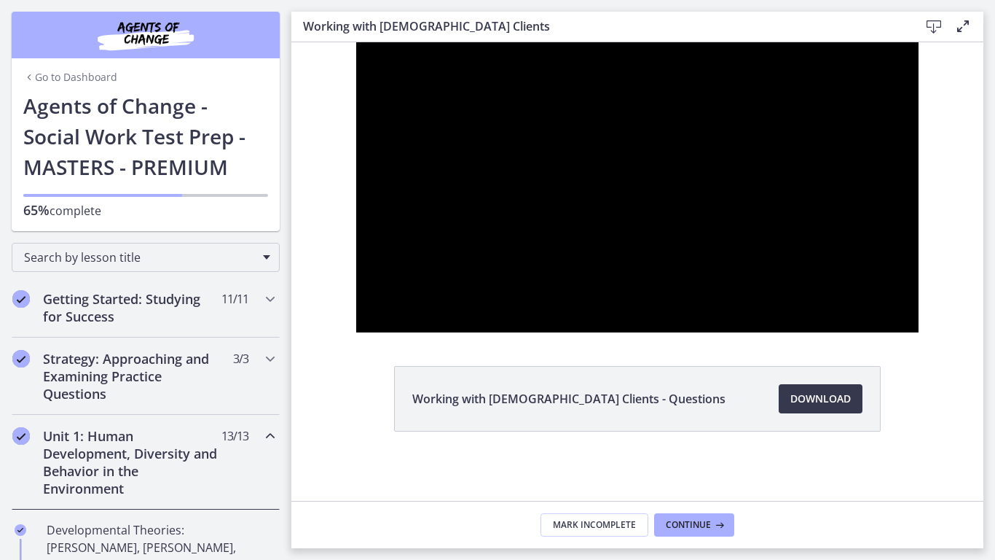
scroll to position [840, 0]
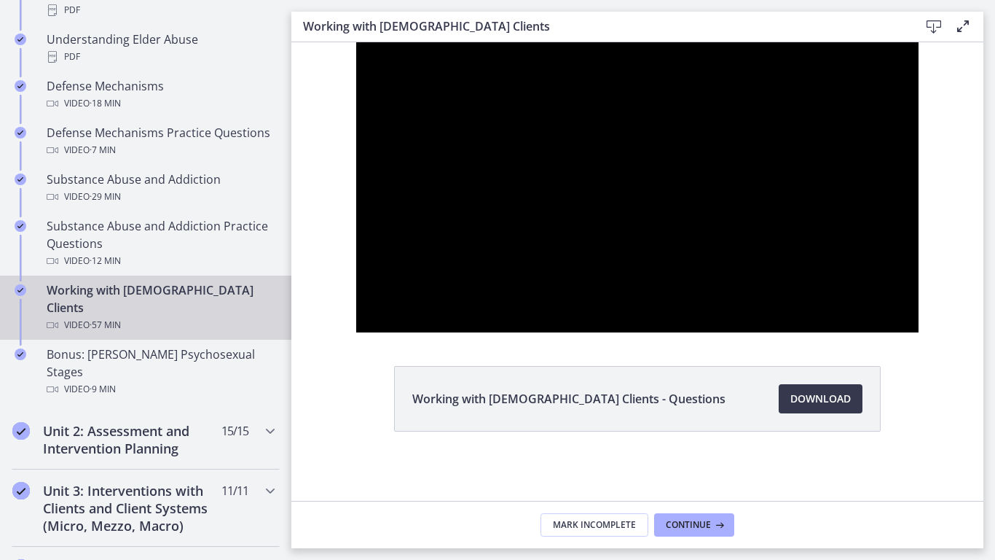
click at [881, 300] on button "Unfullscreen" at bounding box center [900, 316] width 38 height 32
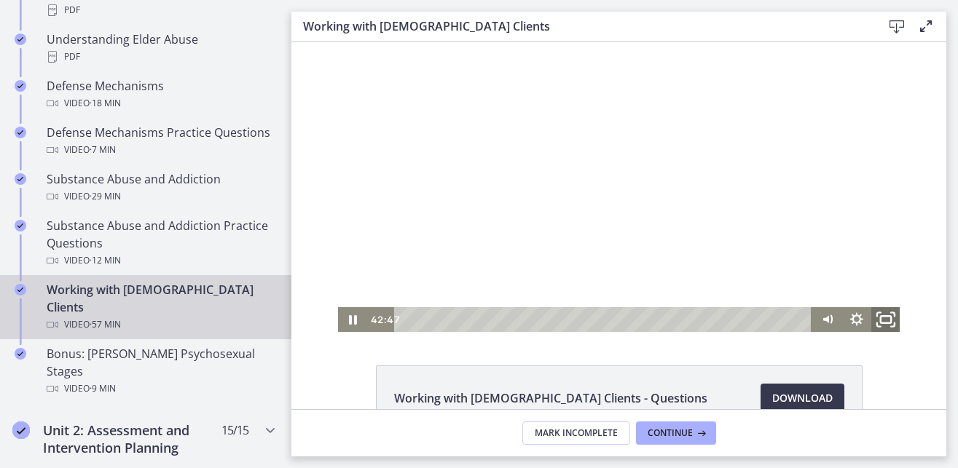
click at [884, 316] on icon "Fullscreen" at bounding box center [885, 320] width 35 height 30
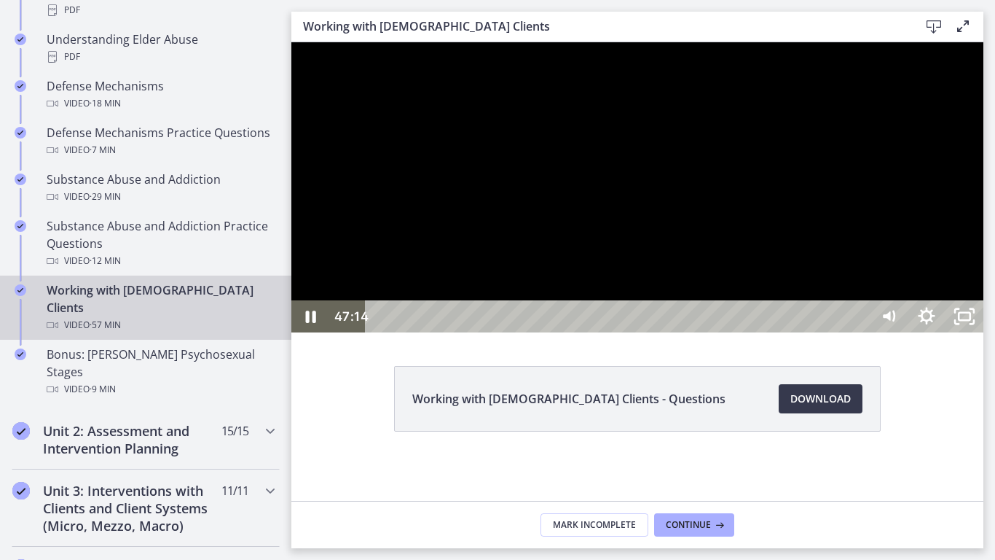
click at [702, 325] on div at bounding box center [637, 187] width 692 height 290
